Goal: Task Accomplishment & Management: Manage account settings

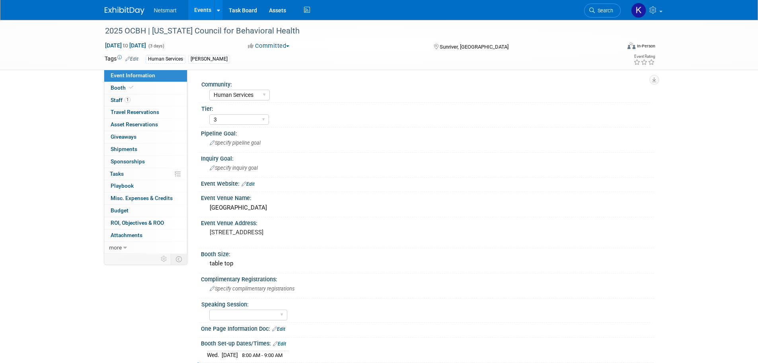
select select "Human Services"
select select "3"
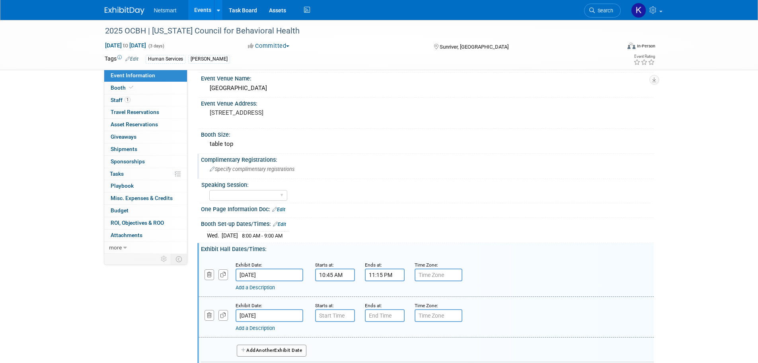
click at [232, 170] on span "Specify complimentary registrations" at bounding box center [252, 169] width 85 height 6
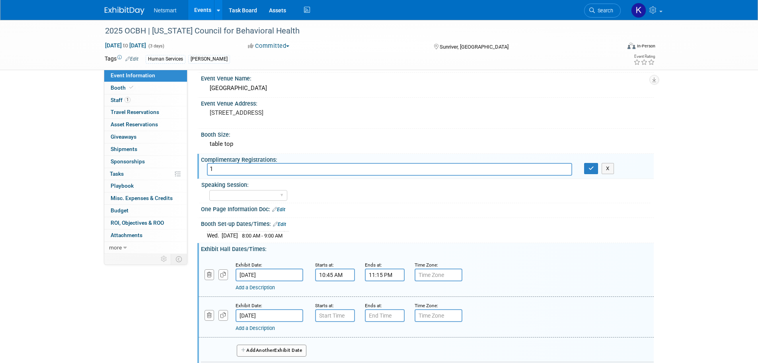
type input "1"
click at [593, 176] on div "1 X" at bounding box center [427, 169] width 453 height 13
click at [590, 171] on icon "button" at bounding box center [592, 168] width 6 height 5
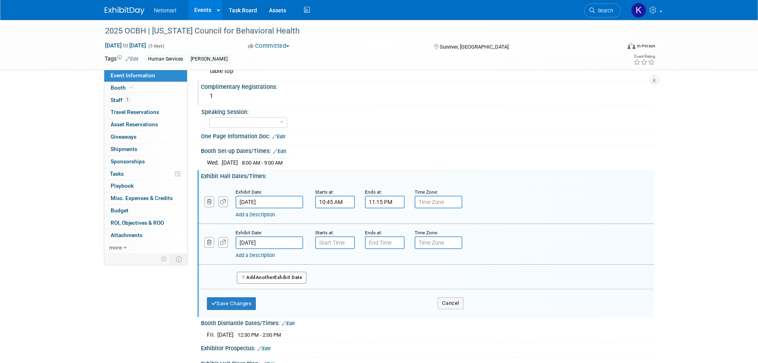
scroll to position [199, 0]
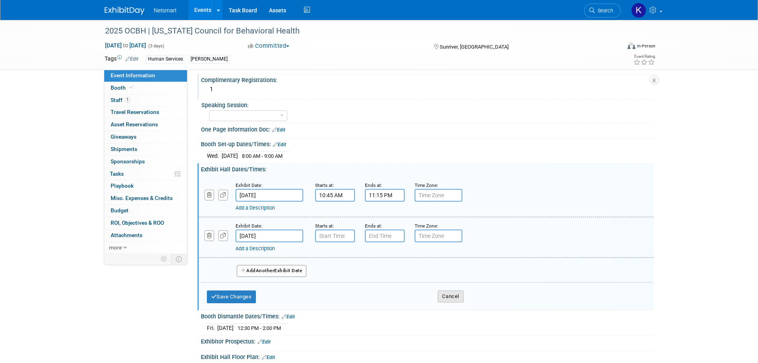
click at [441, 296] on button "Cancel" at bounding box center [451, 296] width 26 height 12
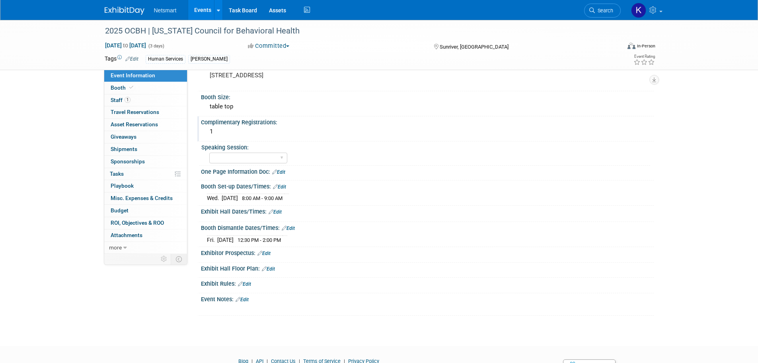
scroll to position [155, 0]
click at [150, 136] on link "0 Giveaways 0" at bounding box center [145, 137] width 83 height 12
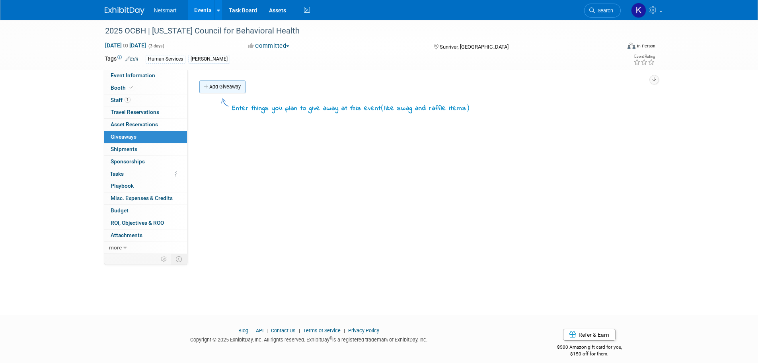
click at [237, 90] on link "Add Giveaway" at bounding box center [222, 86] width 46 height 13
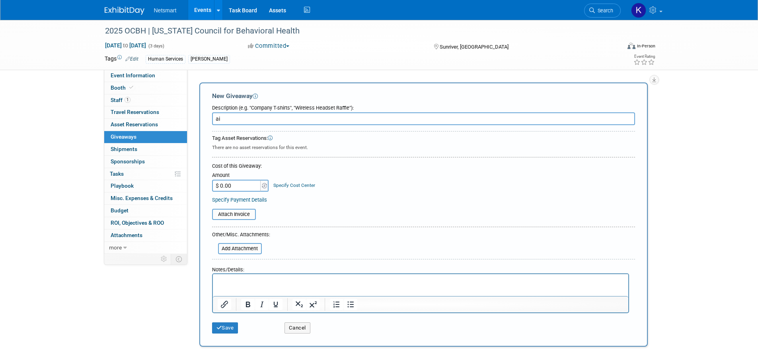
type input "a"
type input "Airpods"
click at [241, 186] on input "$ 0.00" at bounding box center [237, 185] width 50 height 12
type input "$ 125.00"
click at [232, 330] on button "Save" at bounding box center [225, 327] width 26 height 11
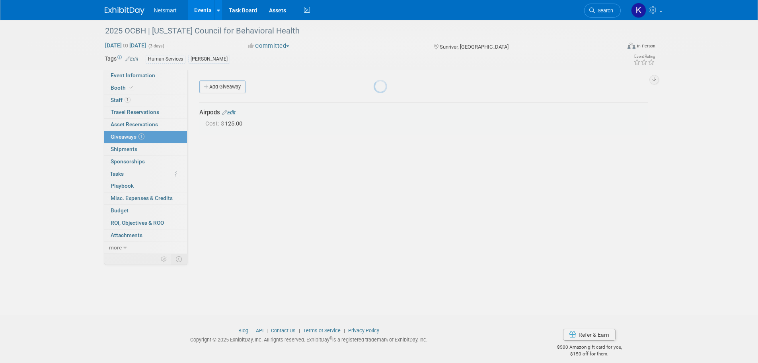
scroll to position [8, 0]
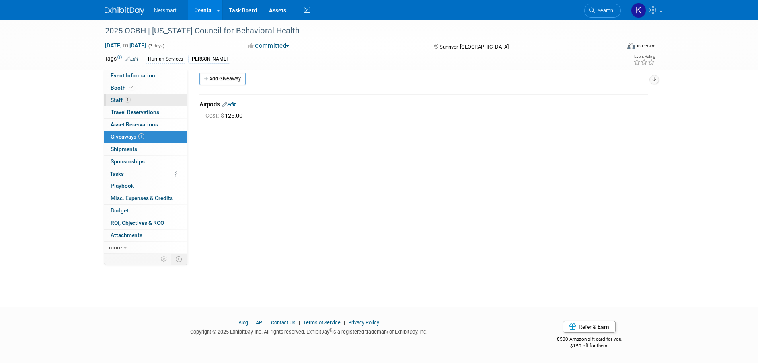
click at [138, 99] on link "1 Staff 1" at bounding box center [145, 100] width 83 height 12
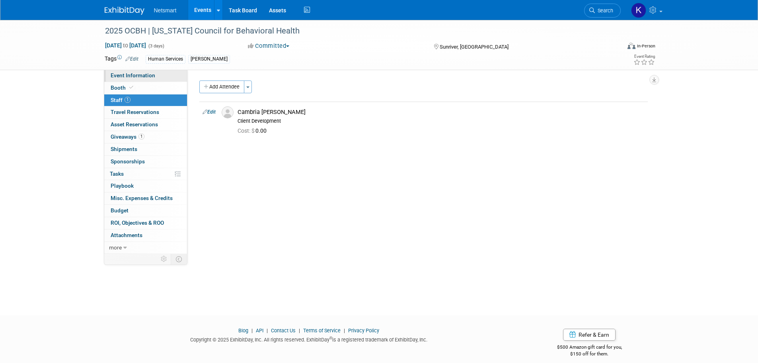
click at [143, 80] on link "Event Information" at bounding box center [145, 76] width 83 height 12
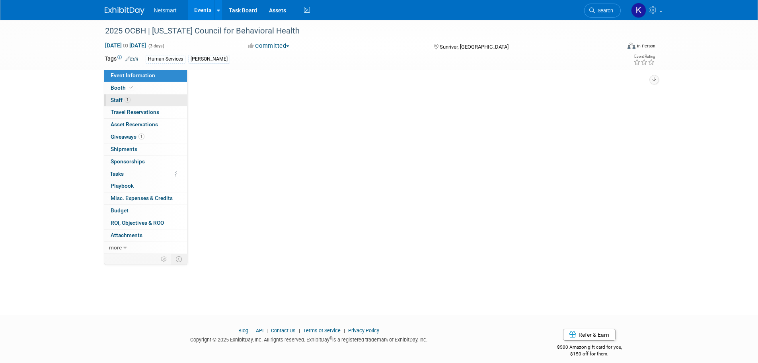
select select "Human Services"
select select "3"
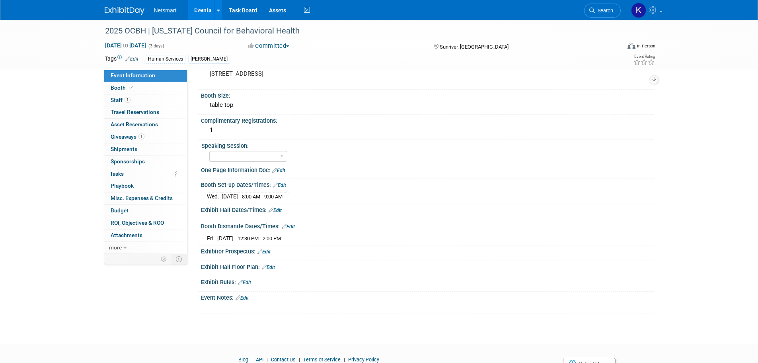
scroll to position [159, 0]
